Goal: Find specific page/section: Find specific page/section

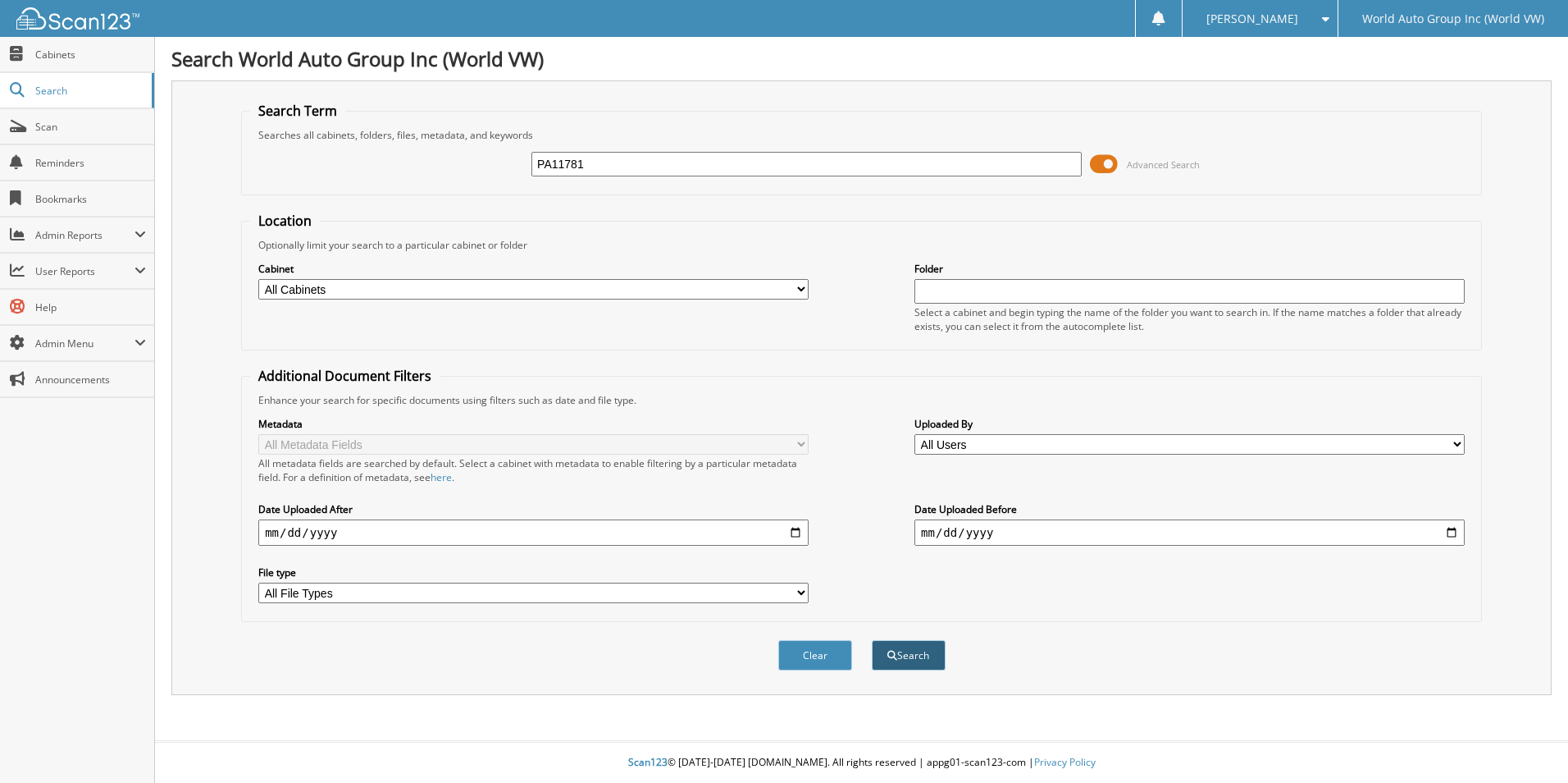
type input "PA11781"
click at [909, 648] on button "Search" at bounding box center [908, 655] width 74 height 30
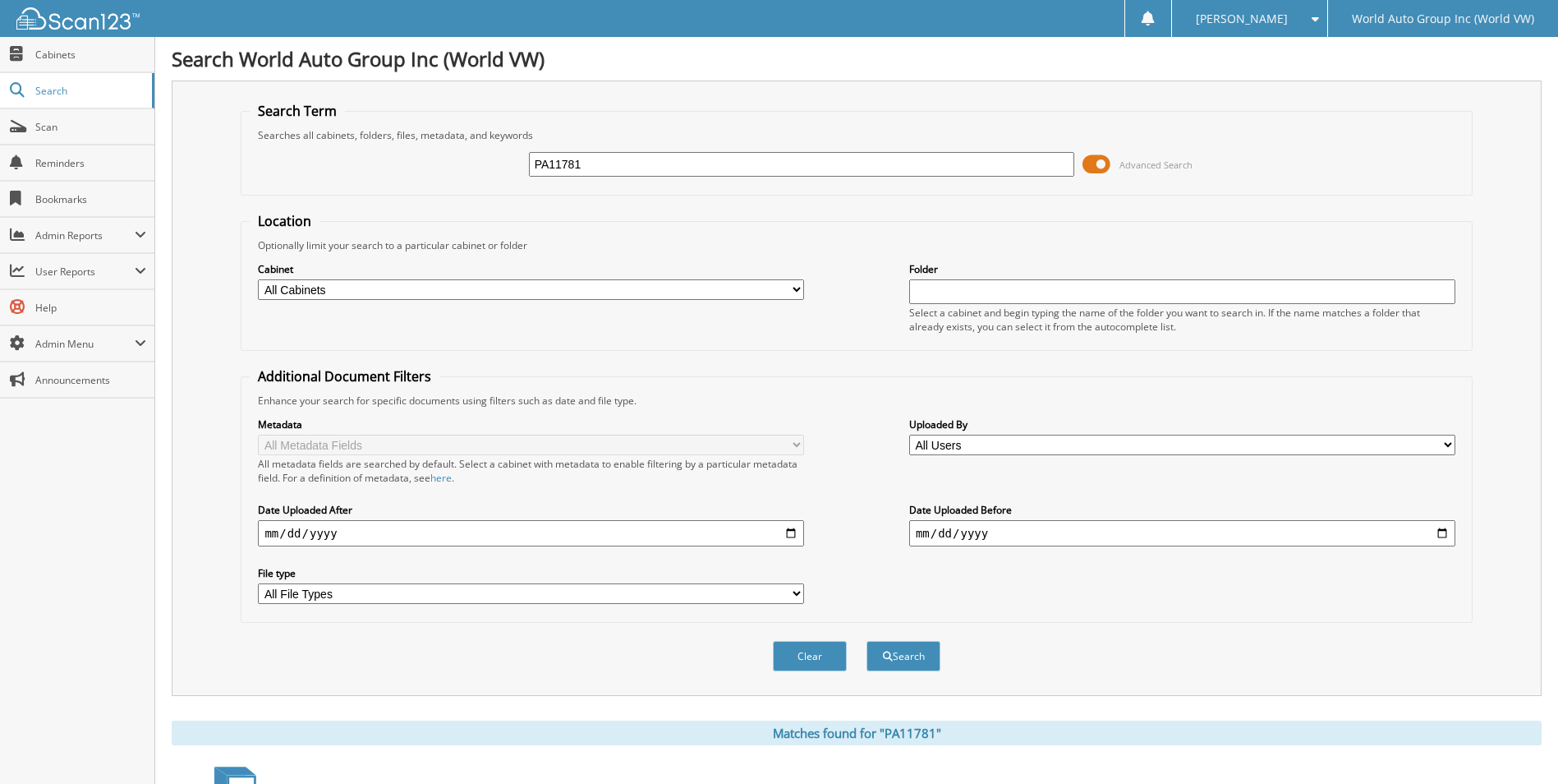
click at [797, 281] on select "All Cabinets VW - 2016 NEW CAR DEAL JACKETS VW - 2016 USED CAR DEAL JAC... VW -…" at bounding box center [532, 289] width 547 height 21
click at [78, 271] on span "User Reports" at bounding box center [84, 271] width 99 height 14
click at [90, 352] on link "All Recent Activity" at bounding box center [77, 342] width 154 height 35
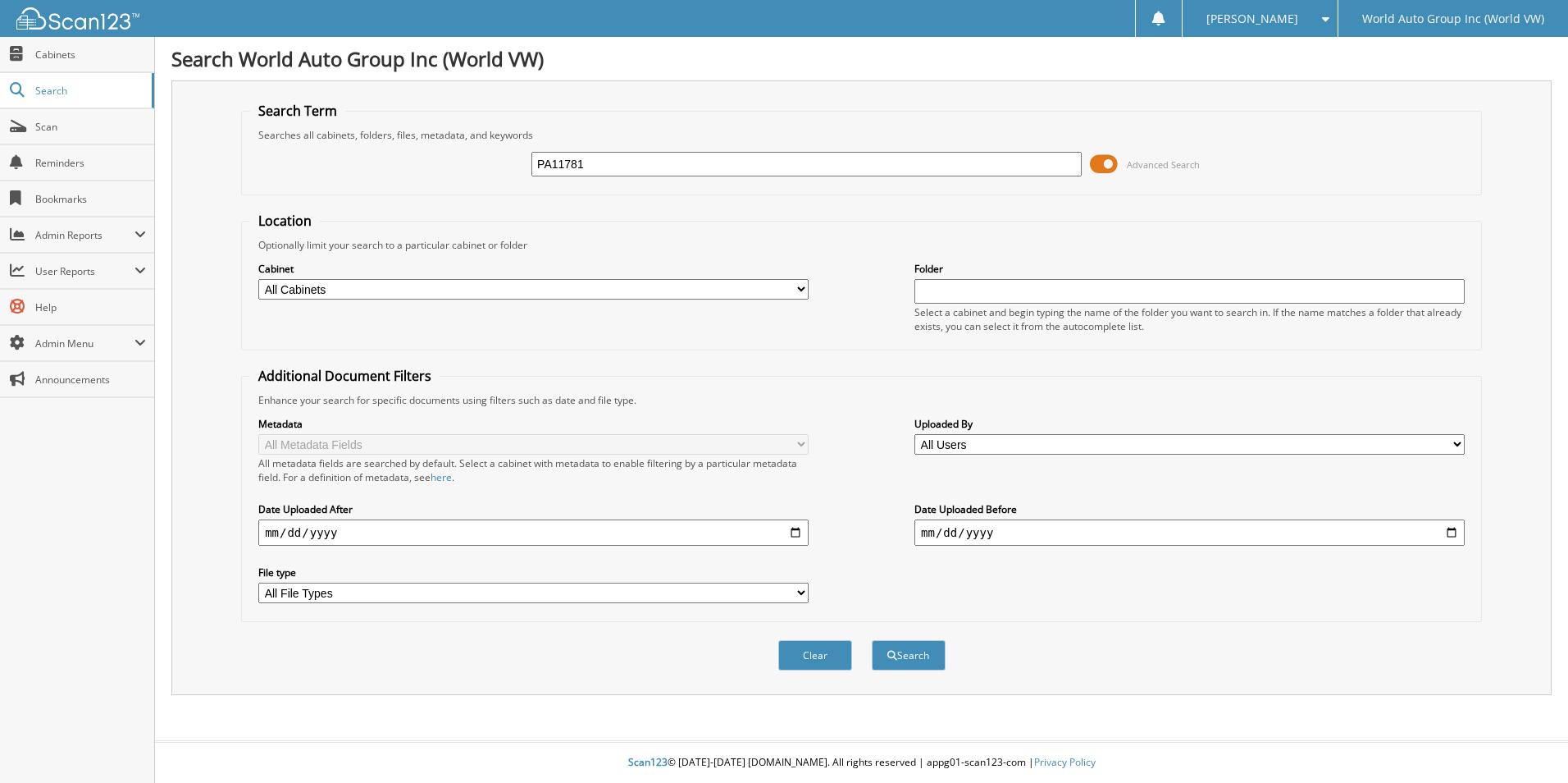
type input "PA11781"
click at [794, 292] on select "All Cabinets VW - 2016 NEW CAR DEAL JACKETS VW - 2016 USED CAR DEAL JAC... VW -…" at bounding box center [534, 289] width 551 height 21
select select "50880"
click at [259, 279] on select "All Cabinets VW - 2016 NEW CAR DEAL JACKETS VW - 2016 USED CAR DEAL JAC... VW -…" at bounding box center [534, 289] width 551 height 21
click at [912, 654] on button "Search" at bounding box center [908, 655] width 74 height 30
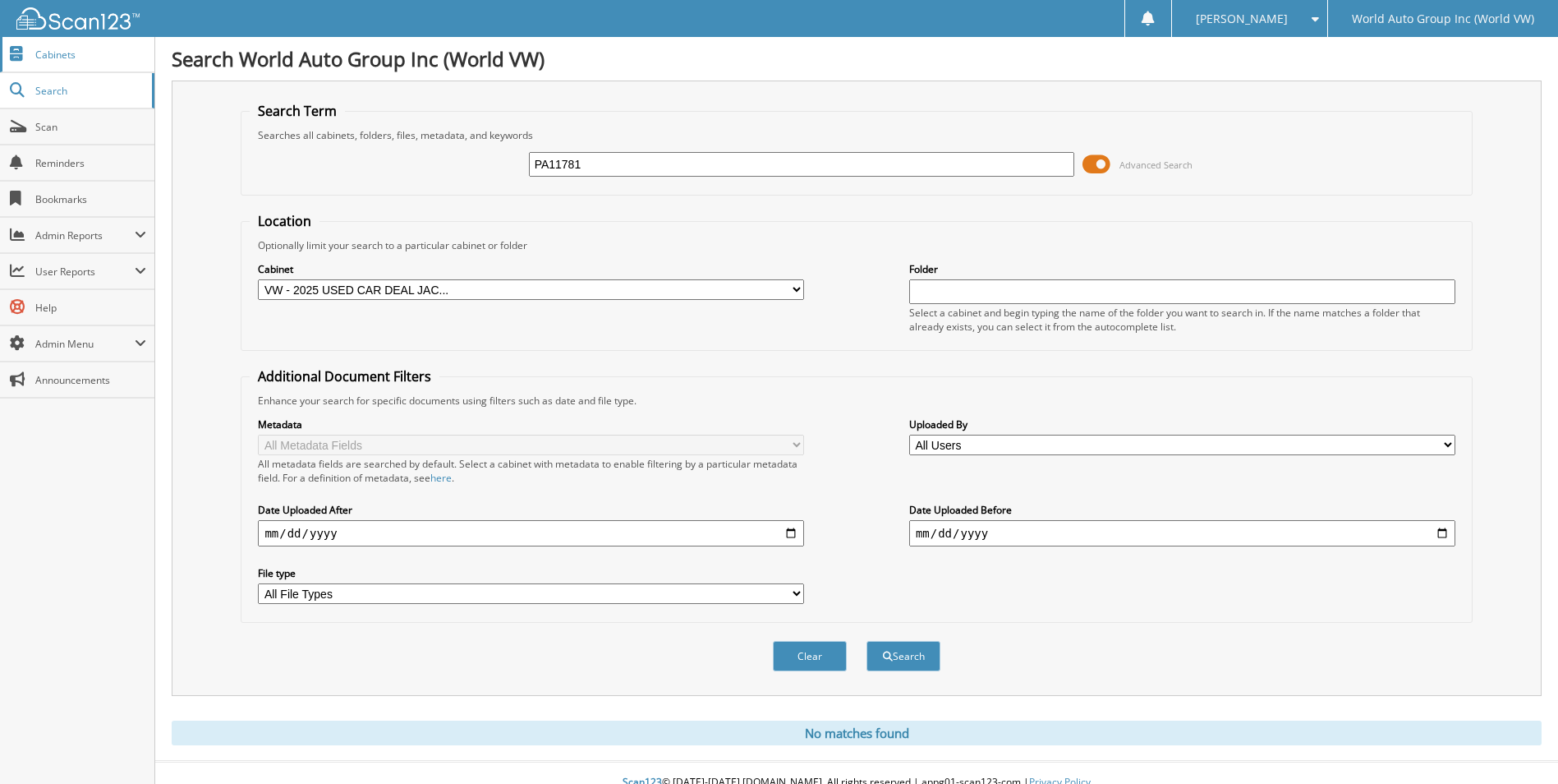
click at [37, 54] on span "Cabinets" at bounding box center [90, 54] width 111 height 14
